Goal: Information Seeking & Learning: Find specific fact

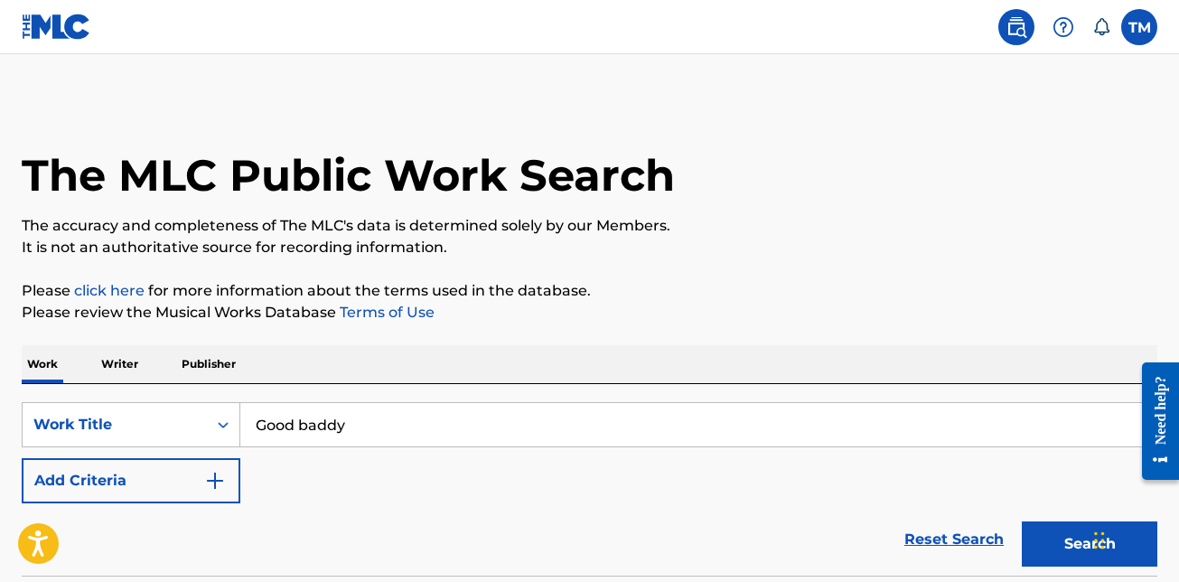
scroll to position [271, 0]
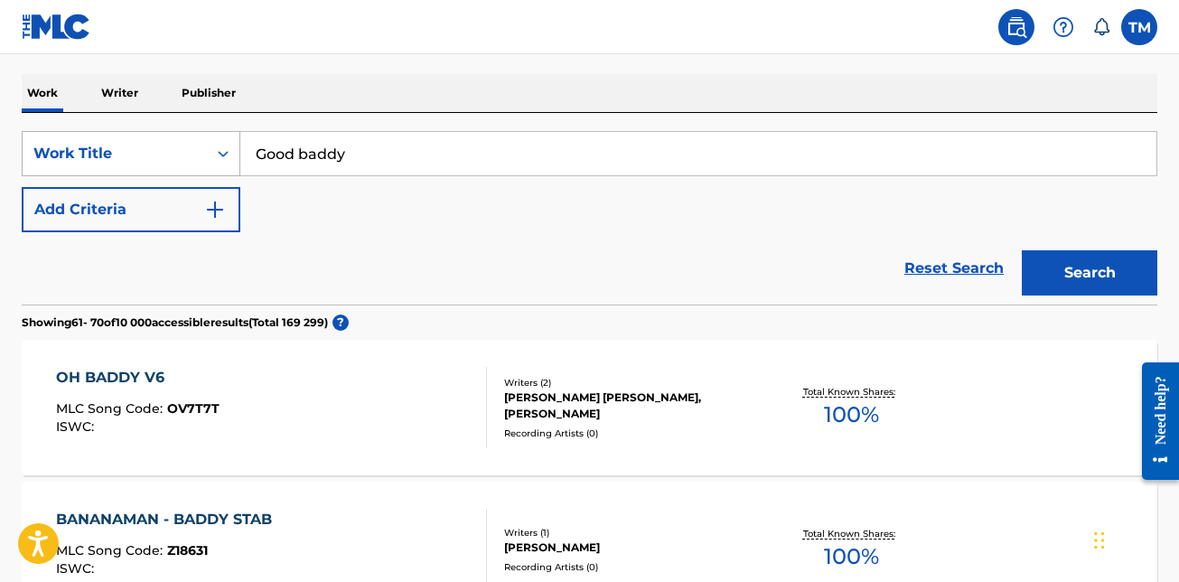
drag, startPoint x: 357, startPoint y: 153, endPoint x: 78, endPoint y: 155, distance: 279.3
click at [74, 155] on div "SearchWithCriteria44d83b3b-8199-4099-9ad5-c761d0b0d193 Work Title Good baddy" at bounding box center [590, 153] width 1136 height 45
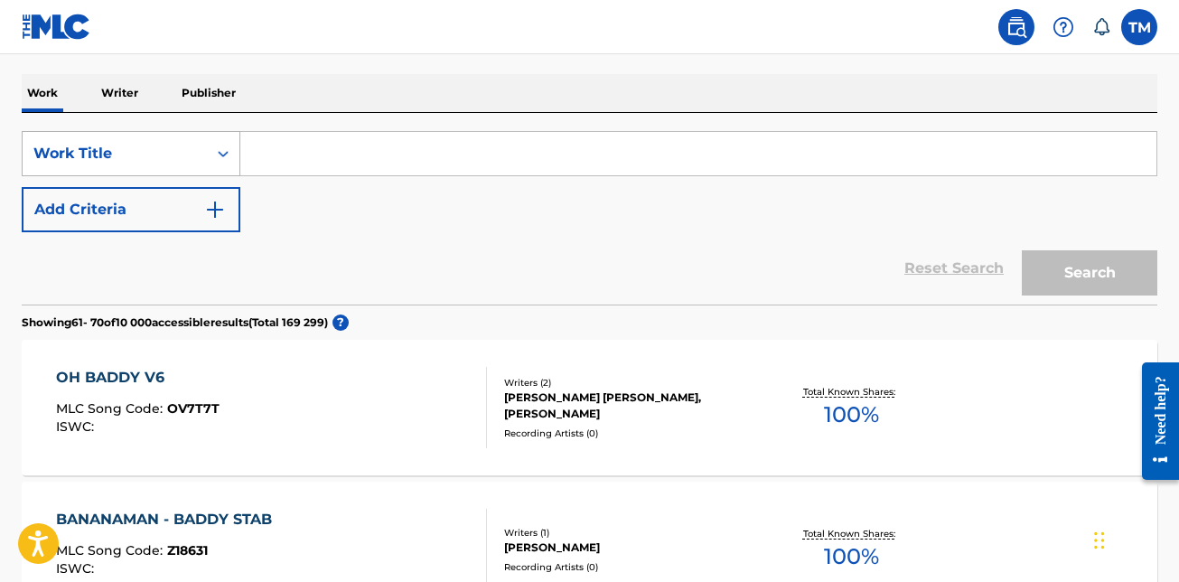
drag, startPoint x: 218, startPoint y: 155, endPoint x: 184, endPoint y: 136, distance: 38.5
click at [218, 155] on icon "Search Form" at bounding box center [223, 154] width 18 height 18
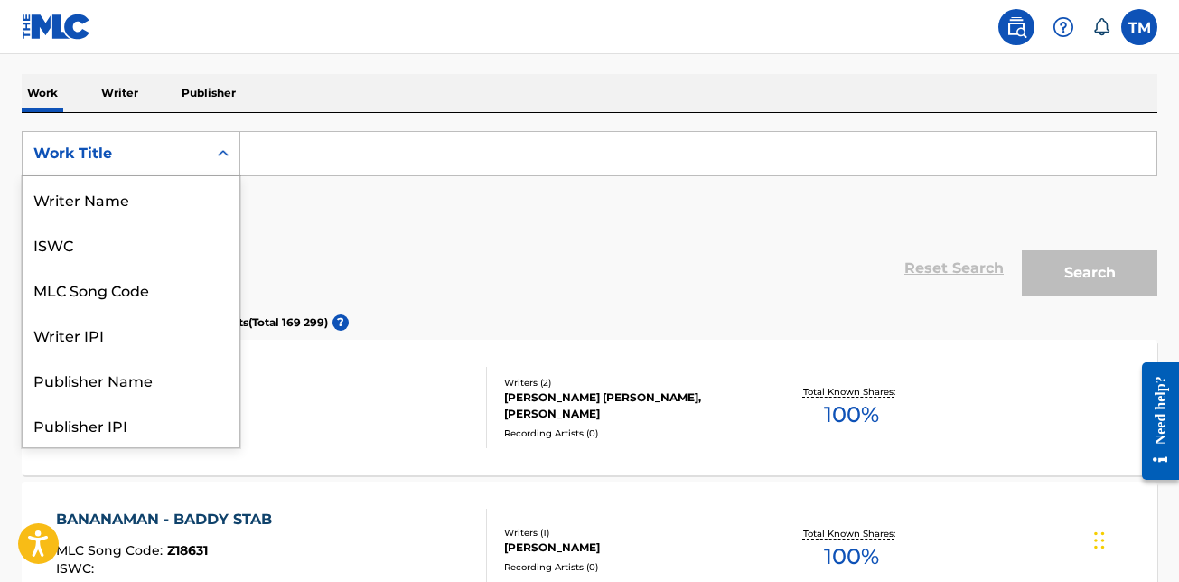
scroll to position [90, 0]
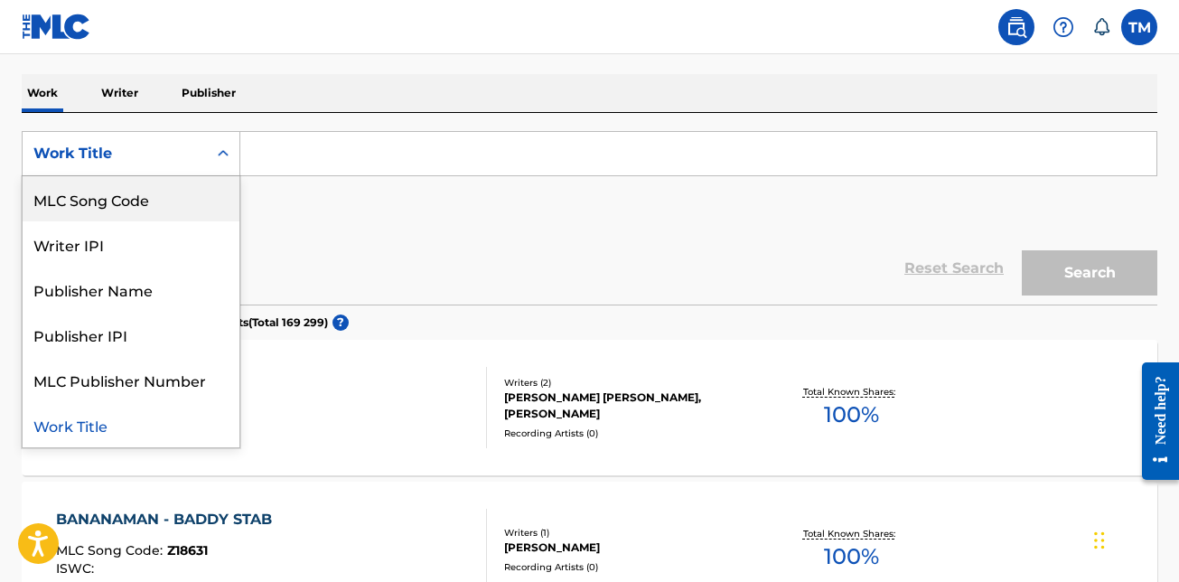
click at [110, 94] on p "Writer" at bounding box center [120, 93] width 48 height 38
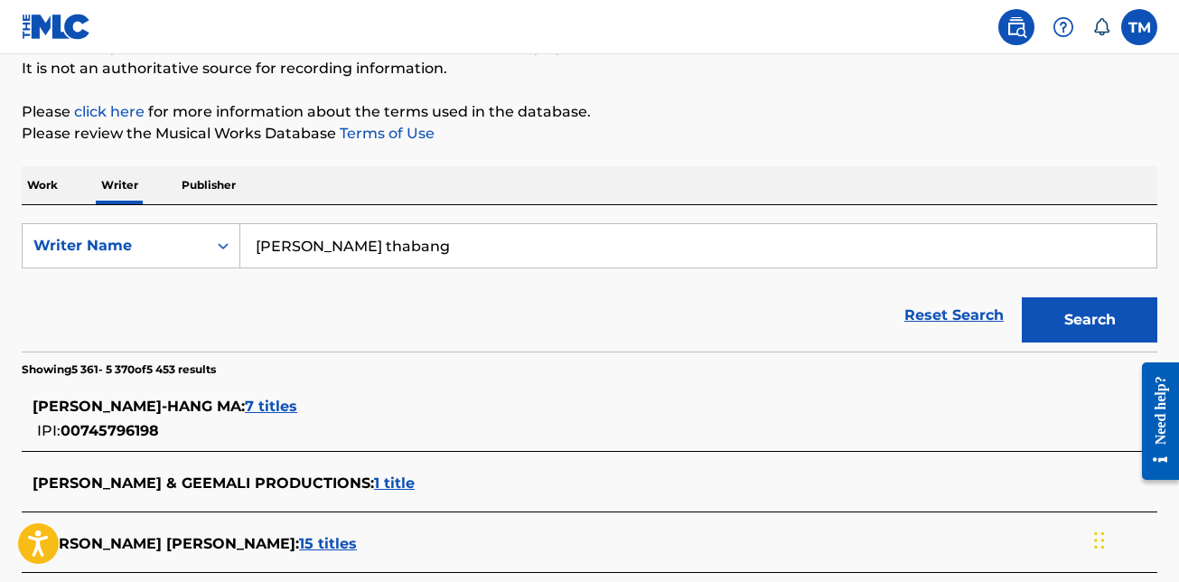
scroll to position [181, 0]
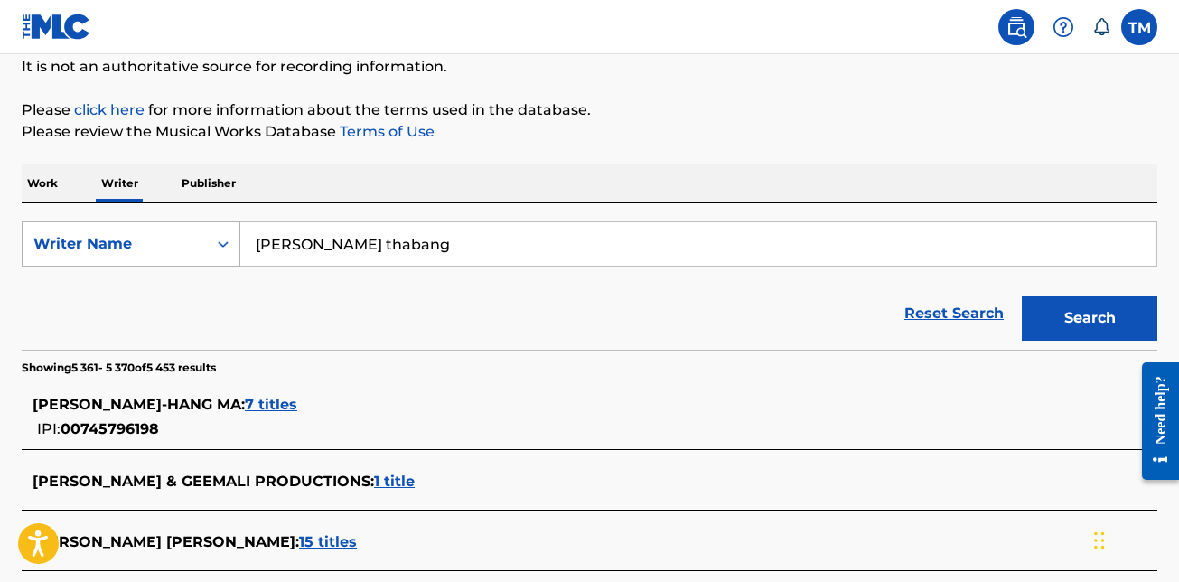
drag, startPoint x: 335, startPoint y: 270, endPoint x: 111, endPoint y: 236, distance: 226.8
click at [111, 236] on div "SearchWithCriteriaaa6c3027-f3de-47dd-9394-343c773c7031 Writer Name Siaz king th…" at bounding box center [590, 243] width 1136 height 45
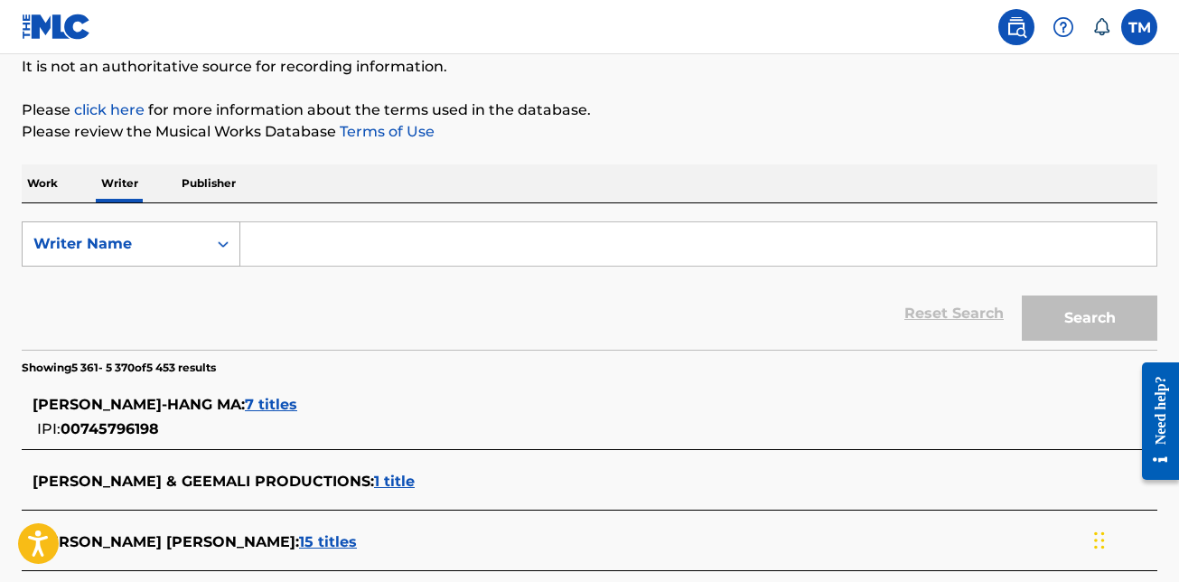
type input "t"
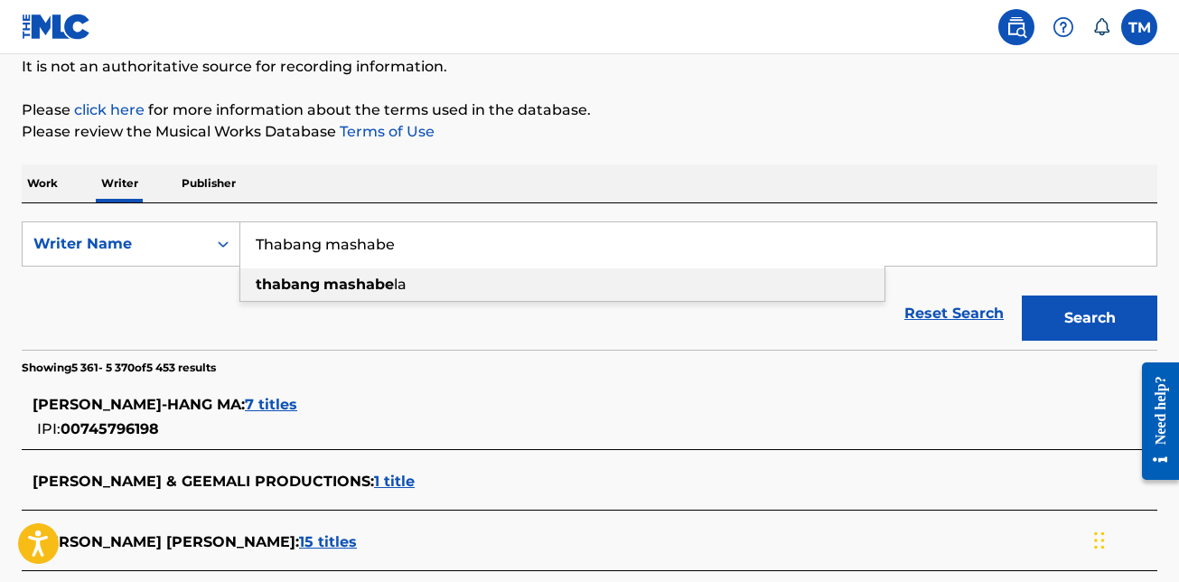
click at [407, 287] on div "thabang mashabe la" at bounding box center [562, 284] width 644 height 33
type input "thabang mashabela"
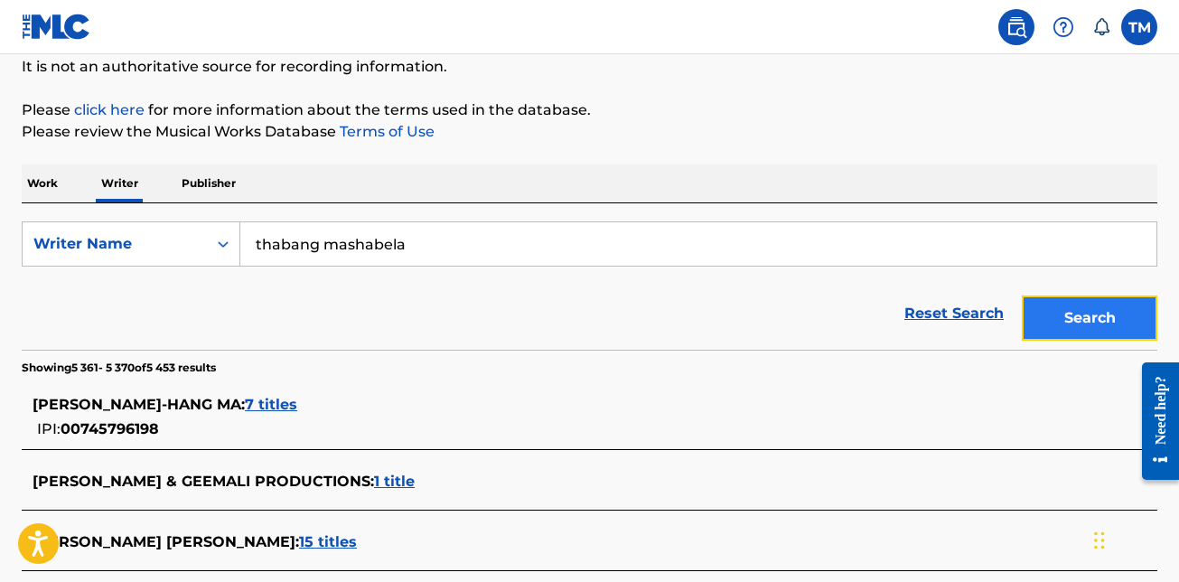
click at [1054, 304] on button "Search" at bounding box center [1090, 318] width 136 height 45
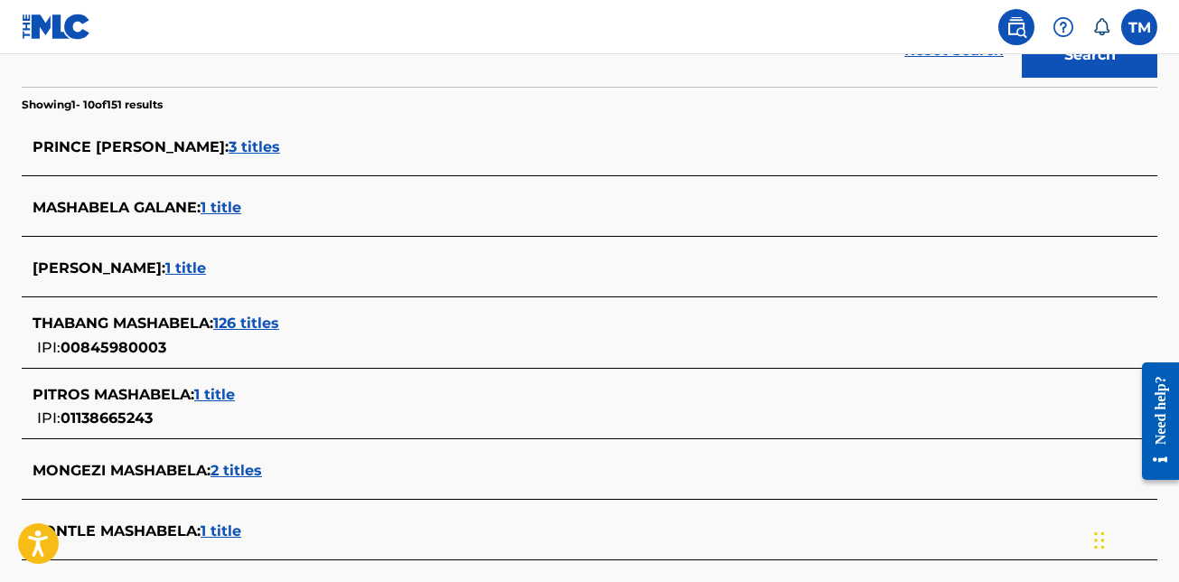
scroll to position [442, 0]
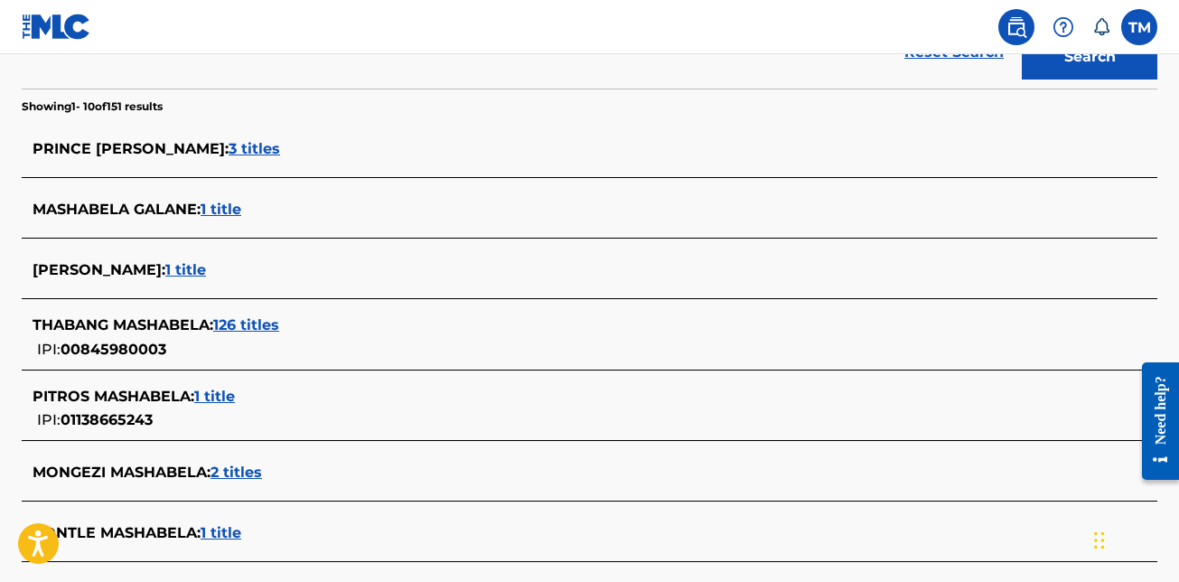
click at [265, 322] on span "126 titles" at bounding box center [246, 324] width 66 height 17
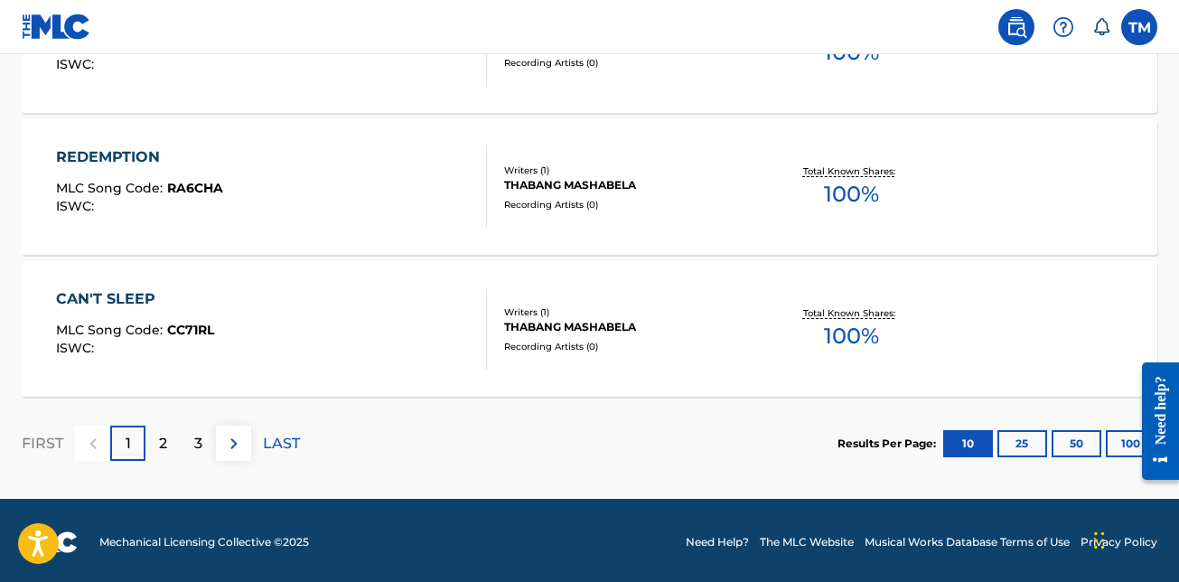
scroll to position [1631, 0]
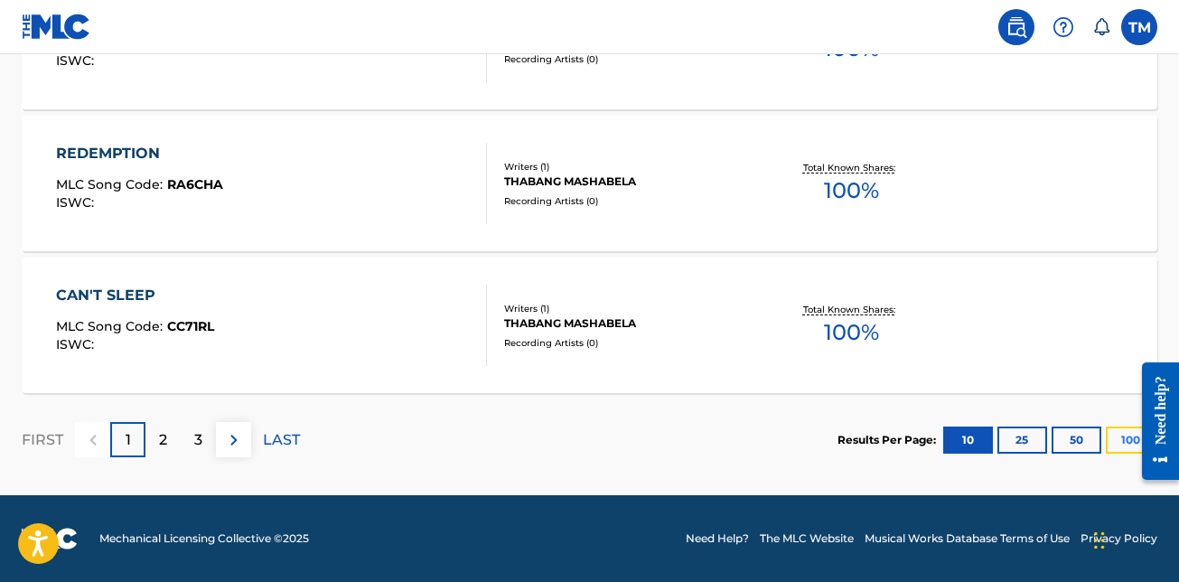
click at [1128, 437] on button "100" at bounding box center [1131, 440] width 50 height 27
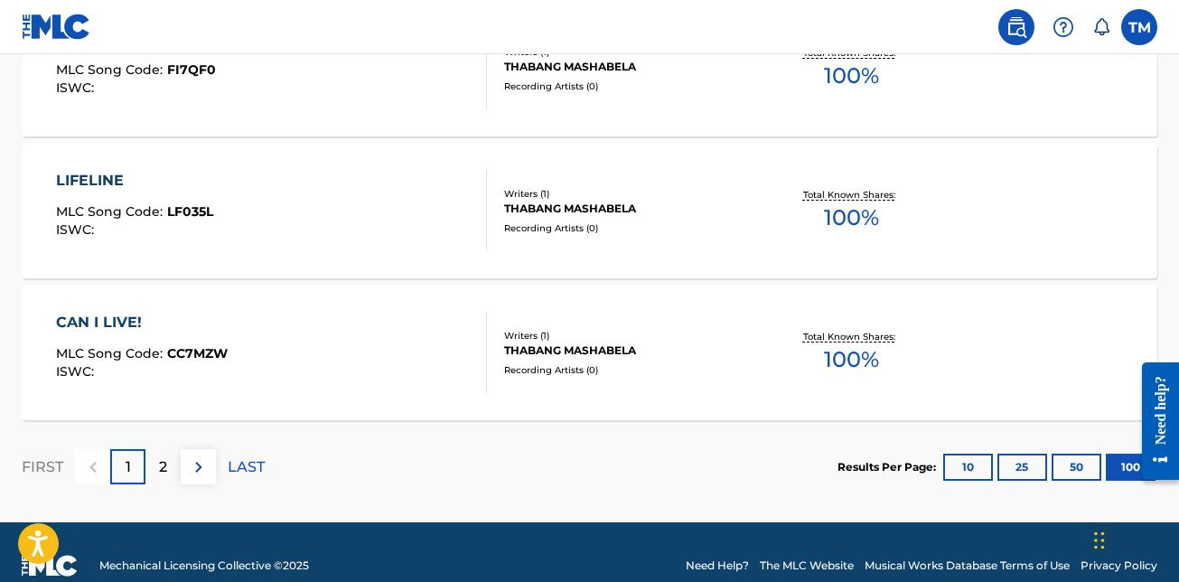
scroll to position [14402, 0]
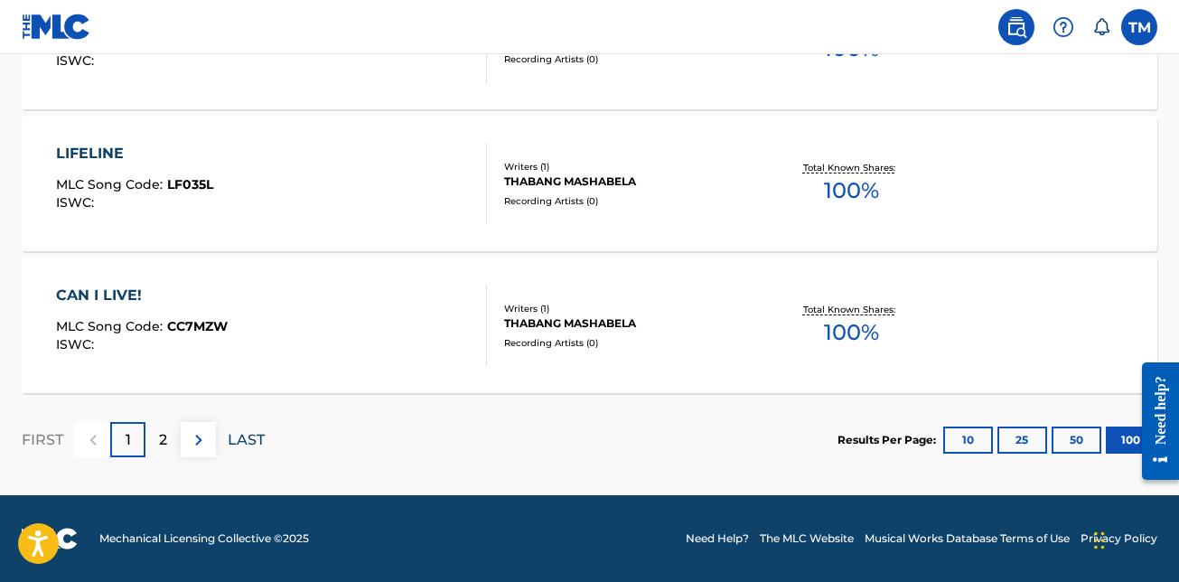
click at [254, 440] on p "LAST" at bounding box center [246, 440] width 37 height 22
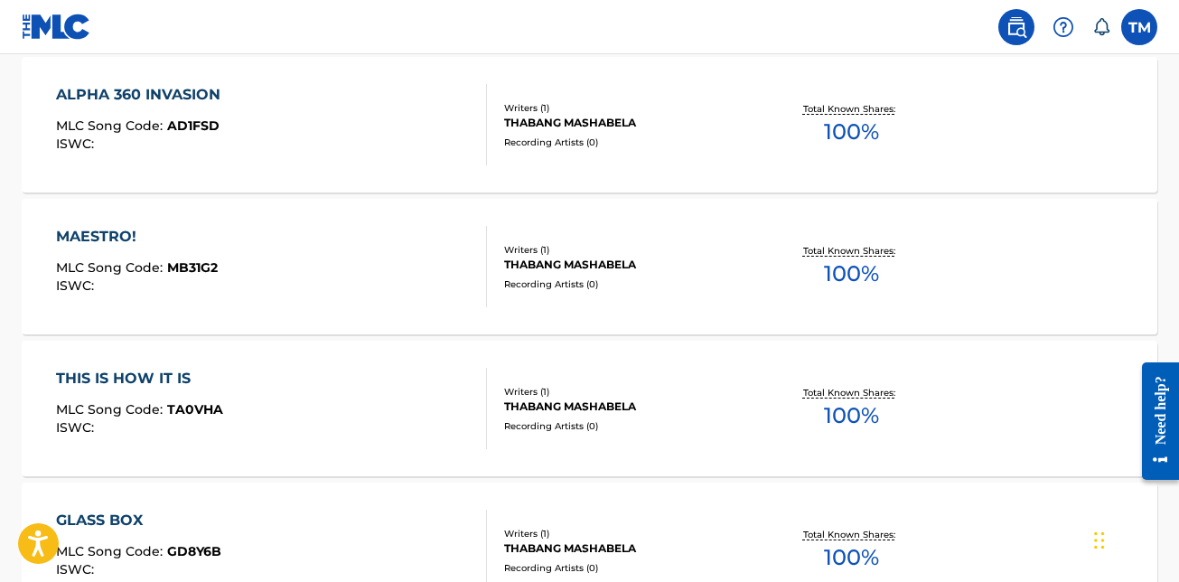
scroll to position [286, 0]
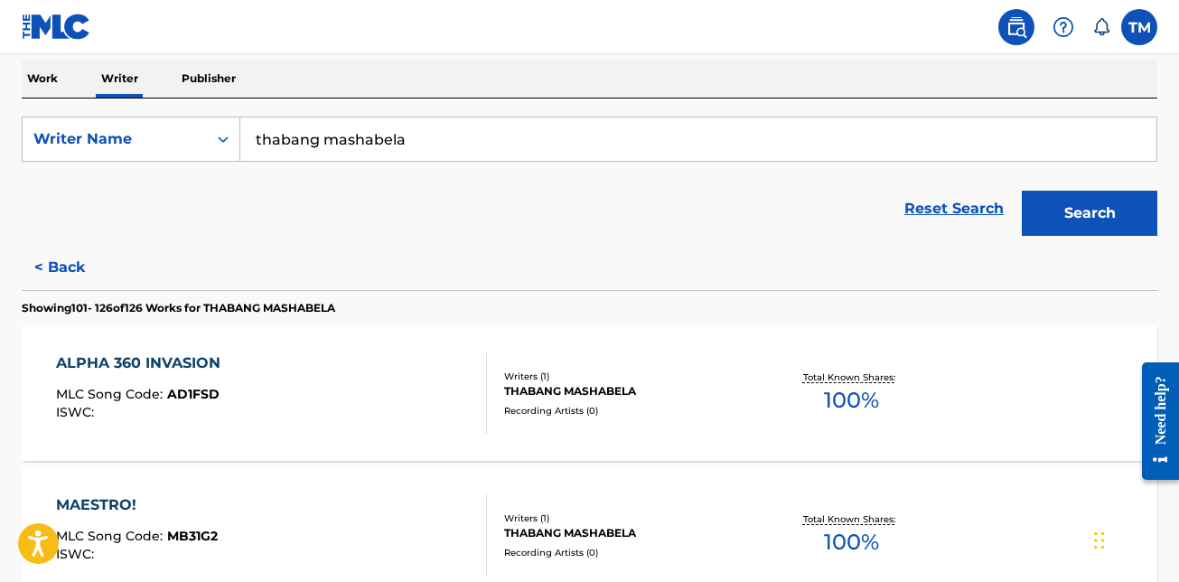
click at [52, 81] on p "Work" at bounding box center [43, 79] width 42 height 38
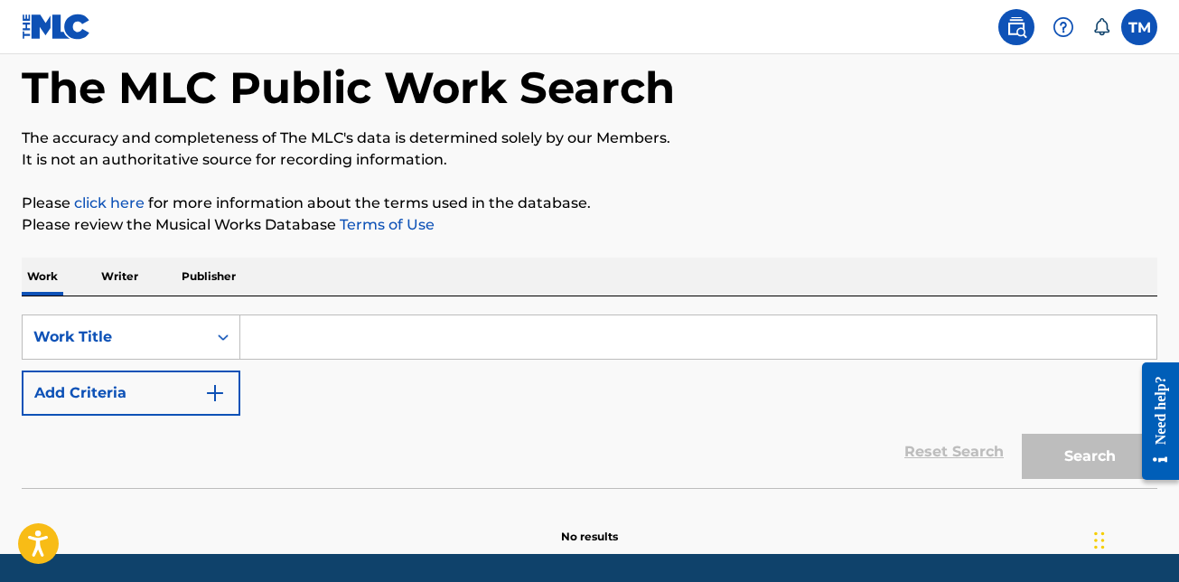
scroll to position [56, 0]
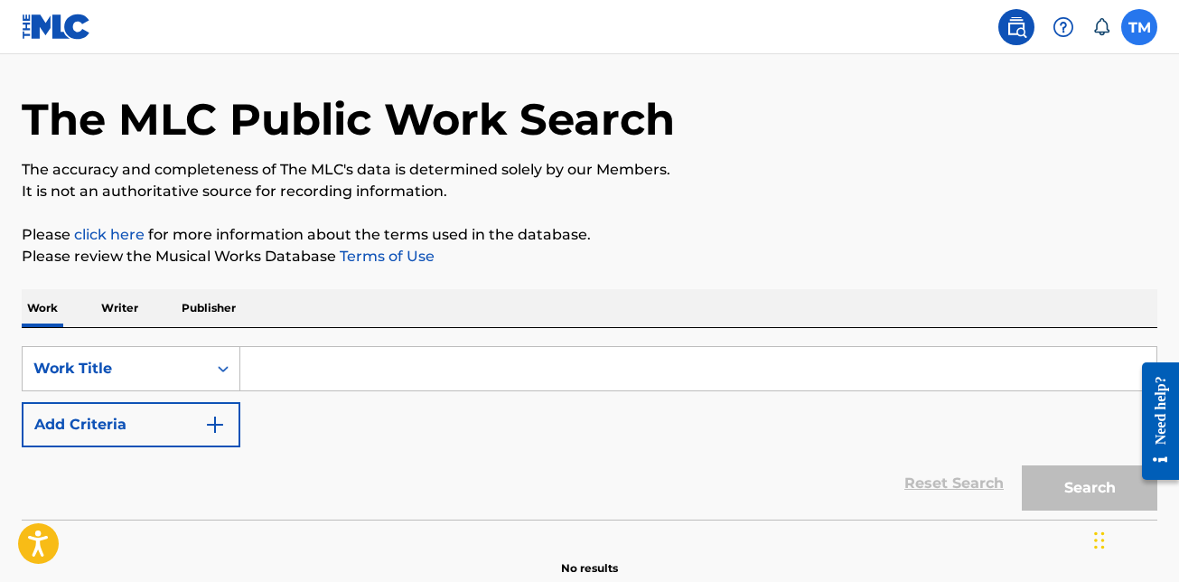
click at [1137, 34] on label at bounding box center [1140, 27] width 36 height 36
click at [1140, 27] on input "TM Thabang Mashabela thabangmashabela14@gmail.com Notification Preferences Prof…" at bounding box center [1140, 27] width 0 height 0
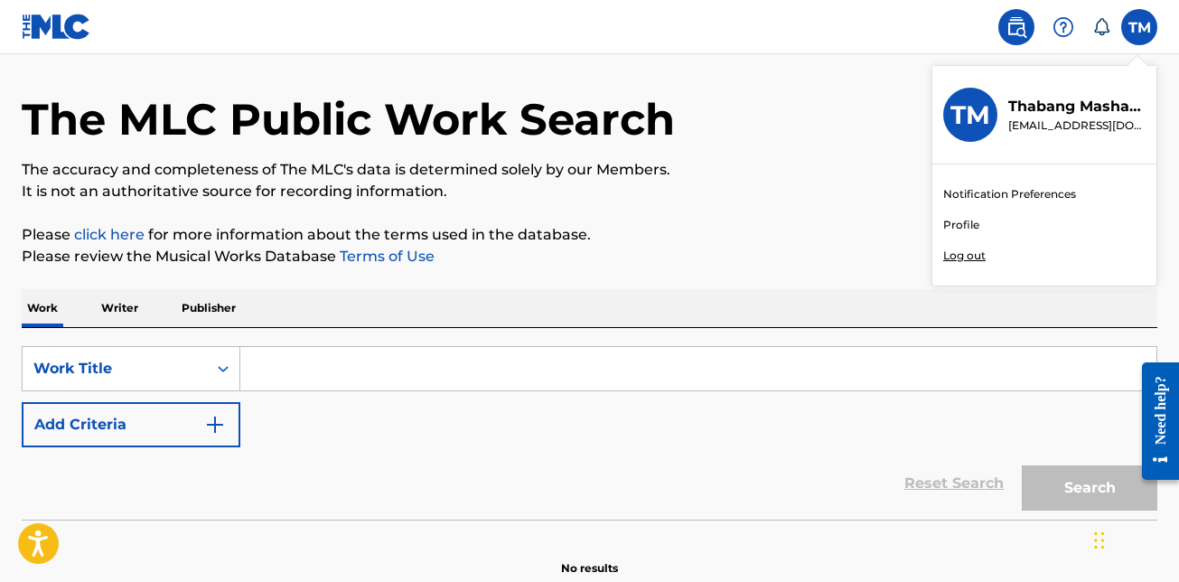
click at [959, 224] on link "Profile" at bounding box center [962, 225] width 36 height 16
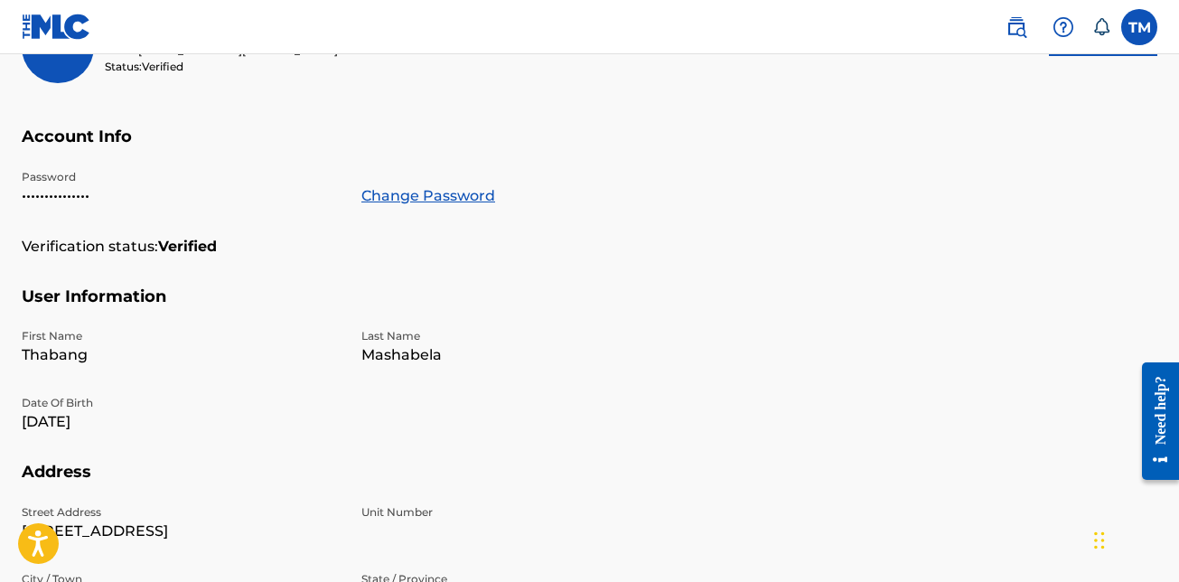
scroll to position [271, 0]
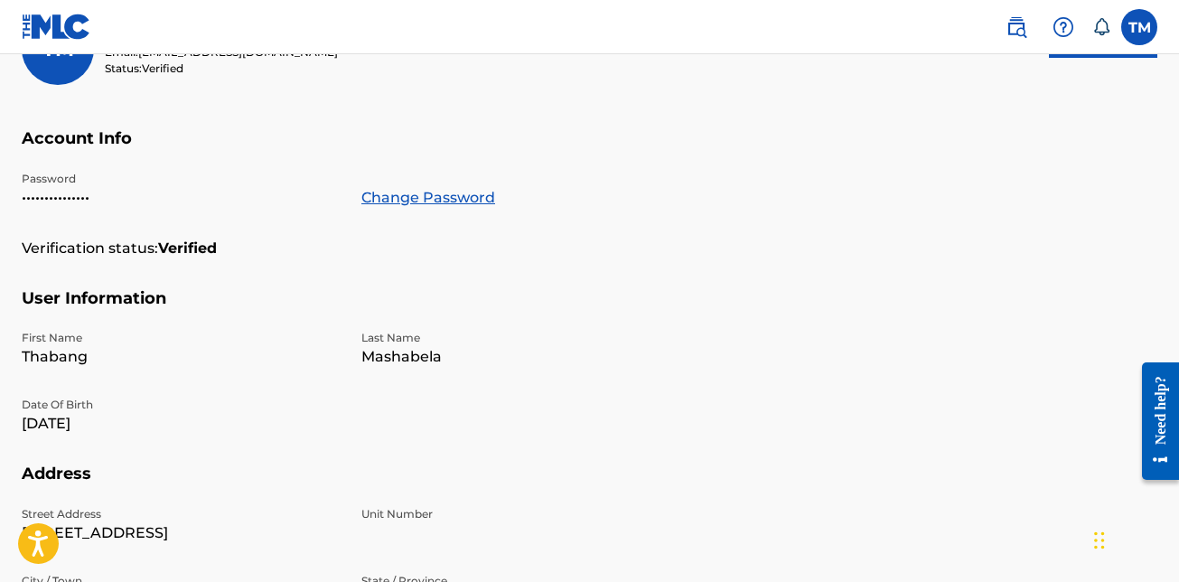
click at [52, 30] on img at bounding box center [57, 27] width 70 height 26
